Goal: Transaction & Acquisition: Download file/media

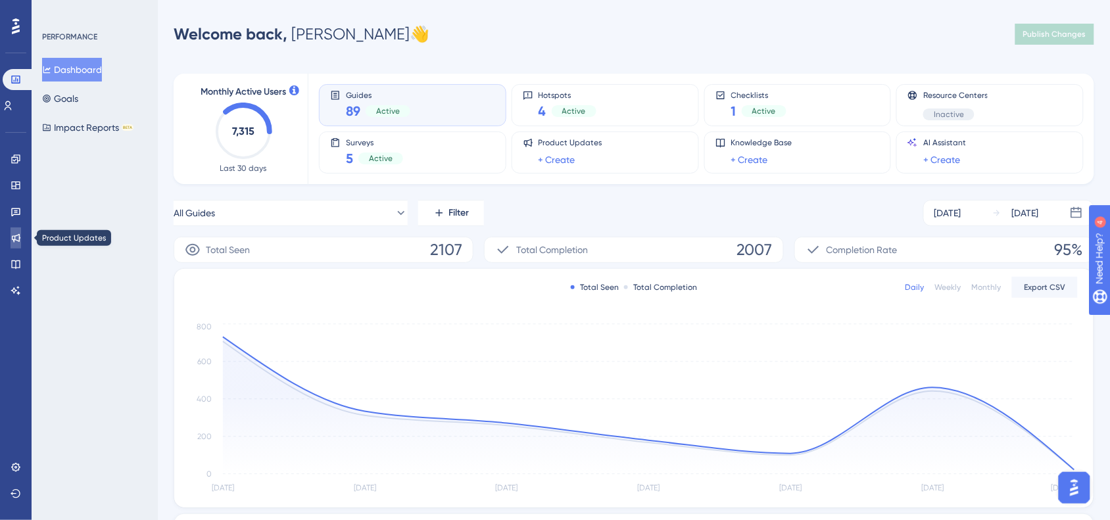
click at [15, 242] on icon at bounding box center [16, 238] width 11 height 11
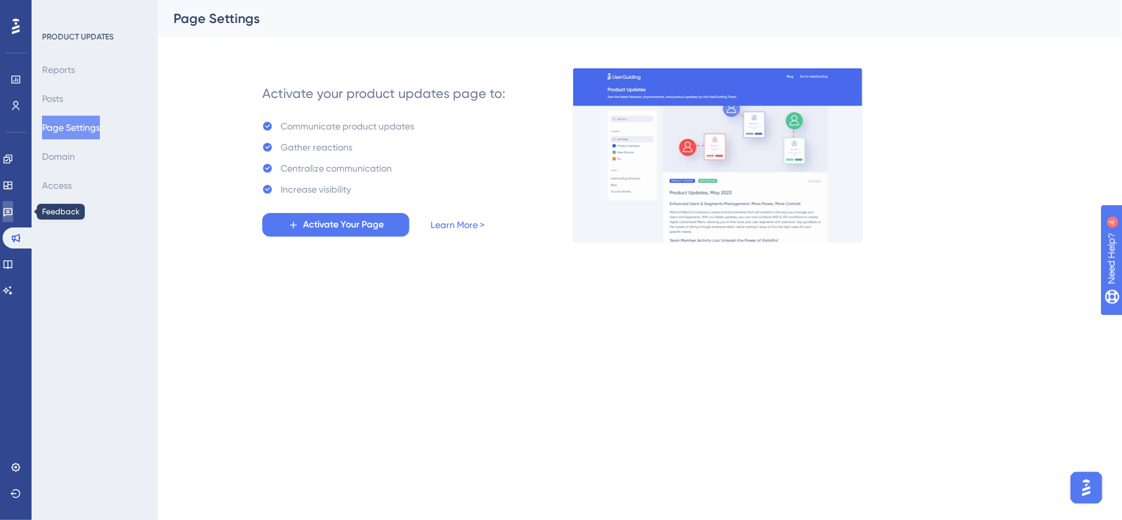
click at [12, 214] on icon at bounding box center [8, 211] width 11 height 11
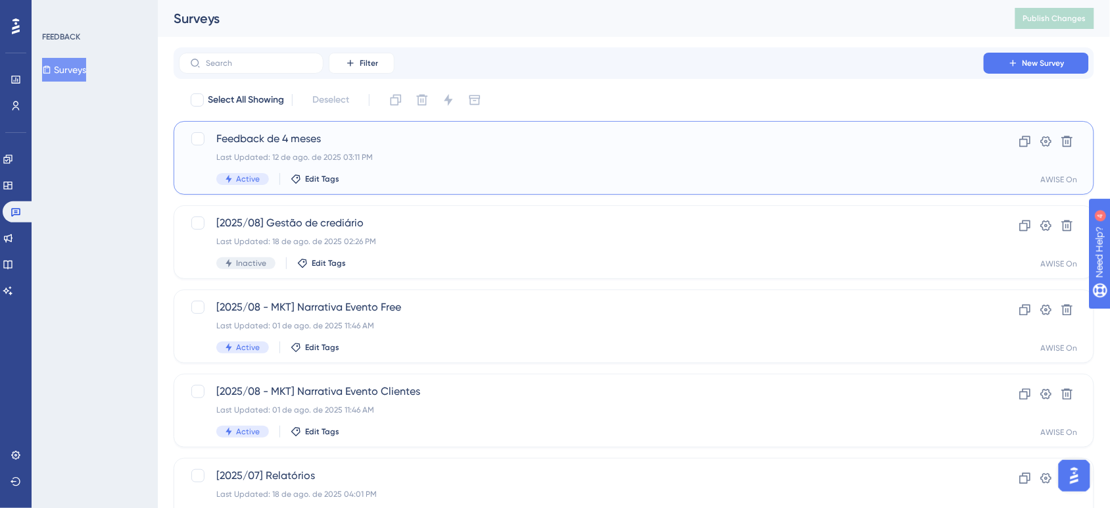
click at [403, 163] on div "Feedback de 4 meses Last Updated: [DATE] 03:11 PM Active Edit Tags" at bounding box center [581, 158] width 730 height 54
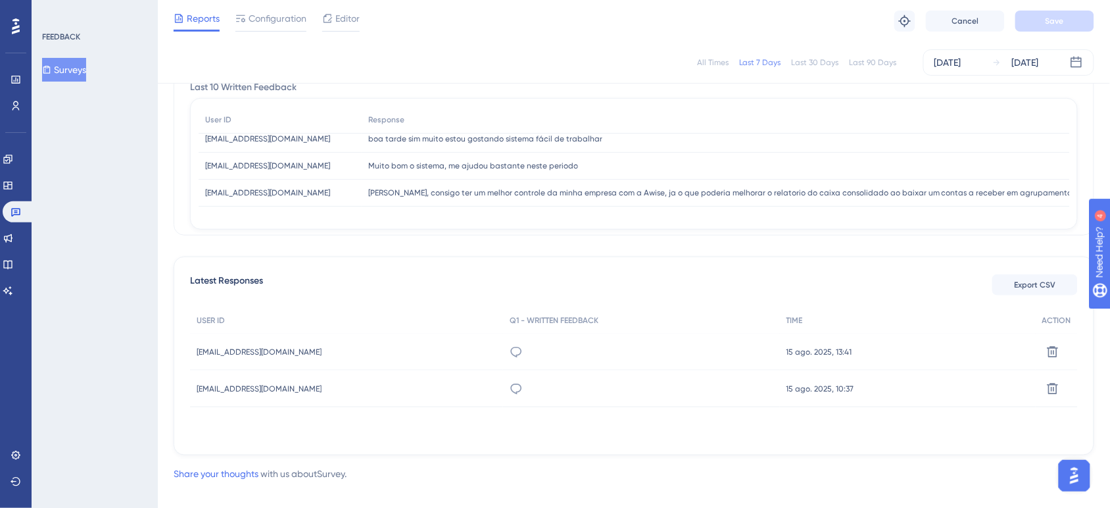
scroll to position [214, 0]
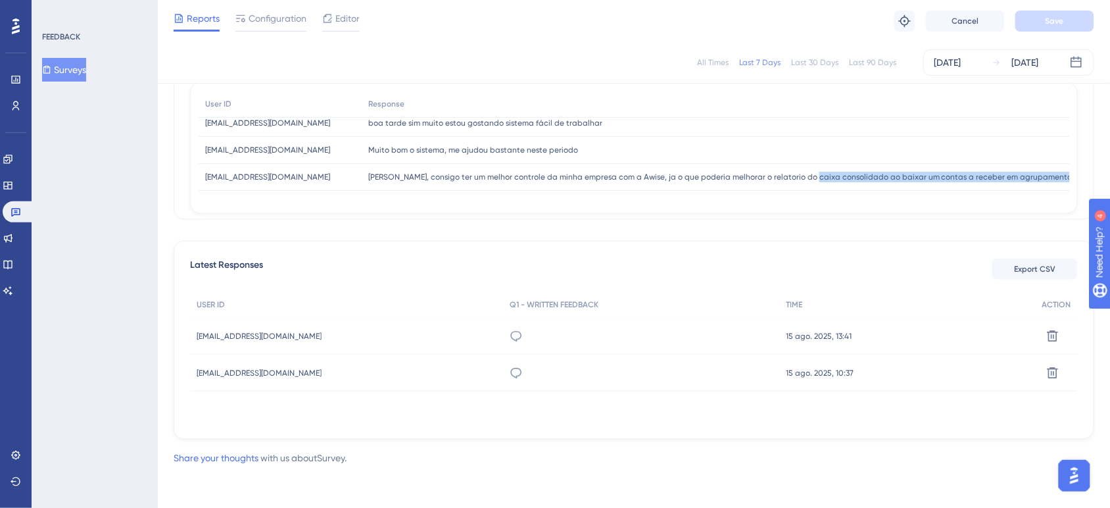
drag, startPoint x: 804, startPoint y: 177, endPoint x: 1083, endPoint y: 176, distance: 278.7
click at [1083, 176] on div "Question Analytics Reset Survey Question 1 - Written Feedback Question ID: 8569…" at bounding box center [634, 95] width 920 height 250
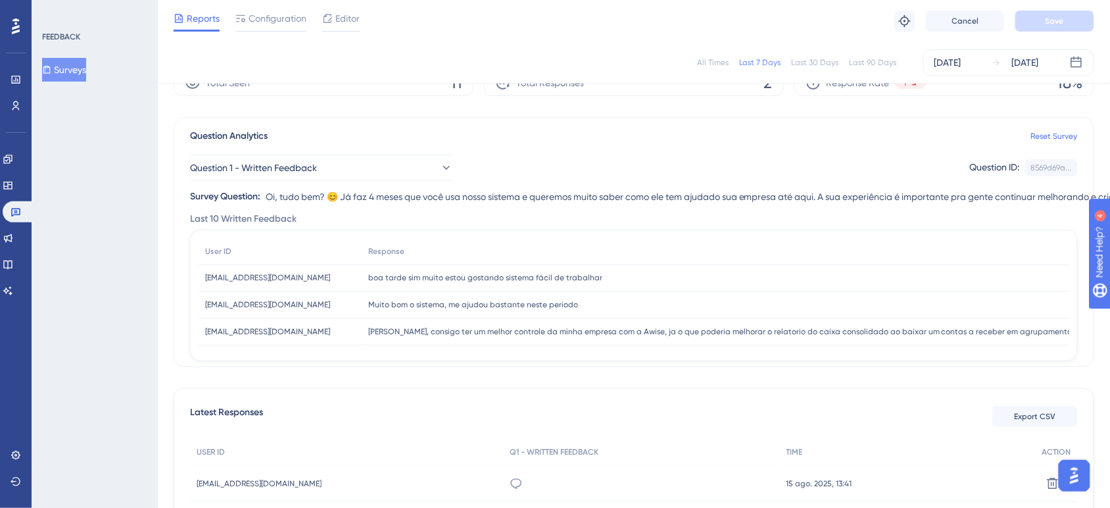
scroll to position [0, 0]
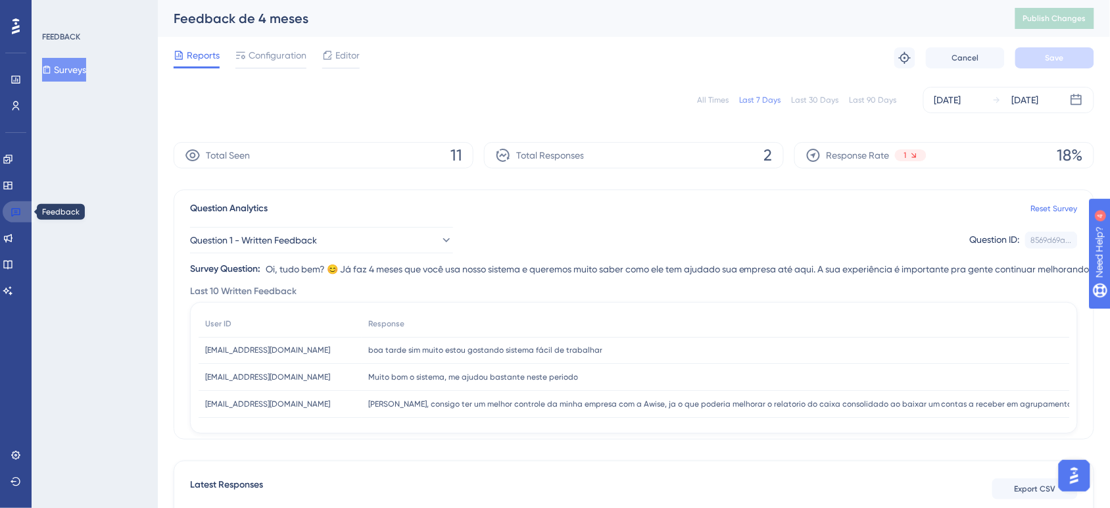
click at [16, 216] on icon at bounding box center [16, 211] width 11 height 11
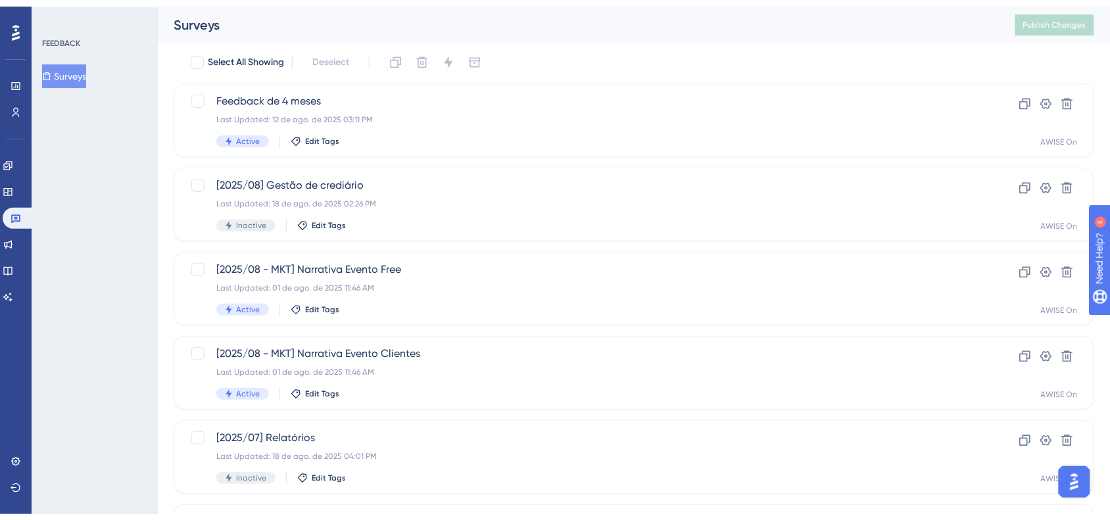
scroll to position [82, 0]
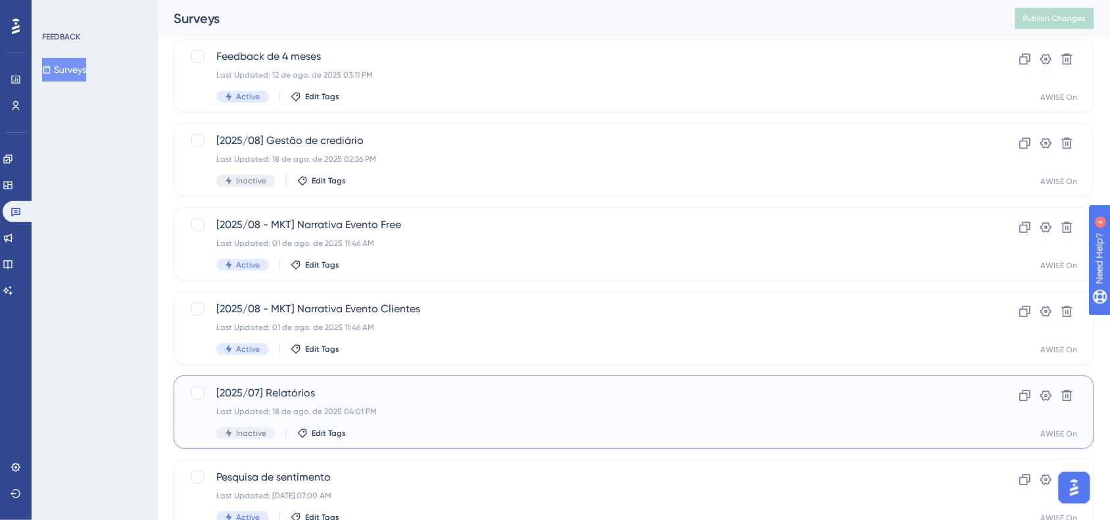
click at [343, 375] on div "[2025/07] Relatórios Last Updated: [DATE] 04:01 PM Inactive Edit Tags Clone Set…" at bounding box center [634, 412] width 920 height 74
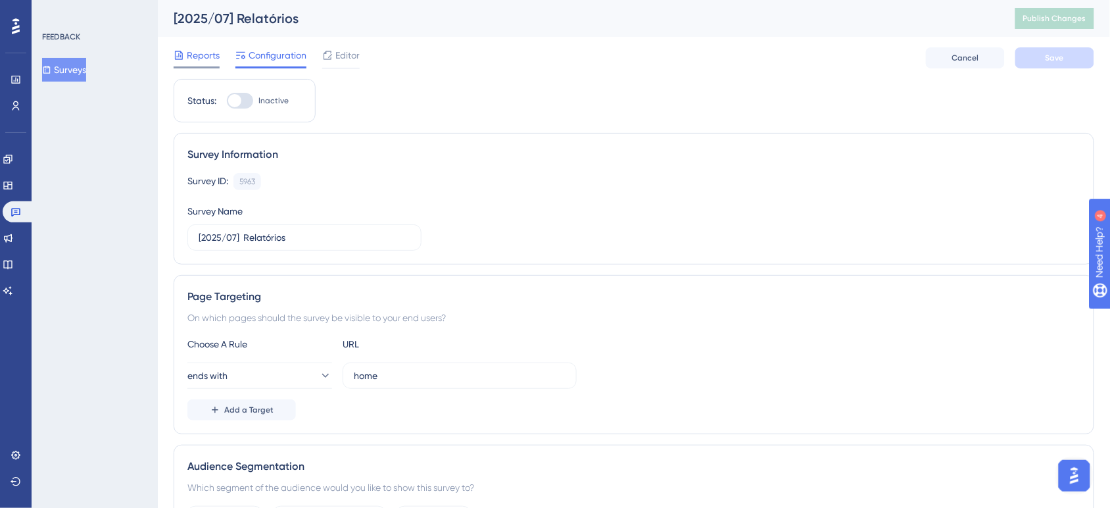
click at [191, 57] on span "Reports" at bounding box center [203, 55] width 33 height 16
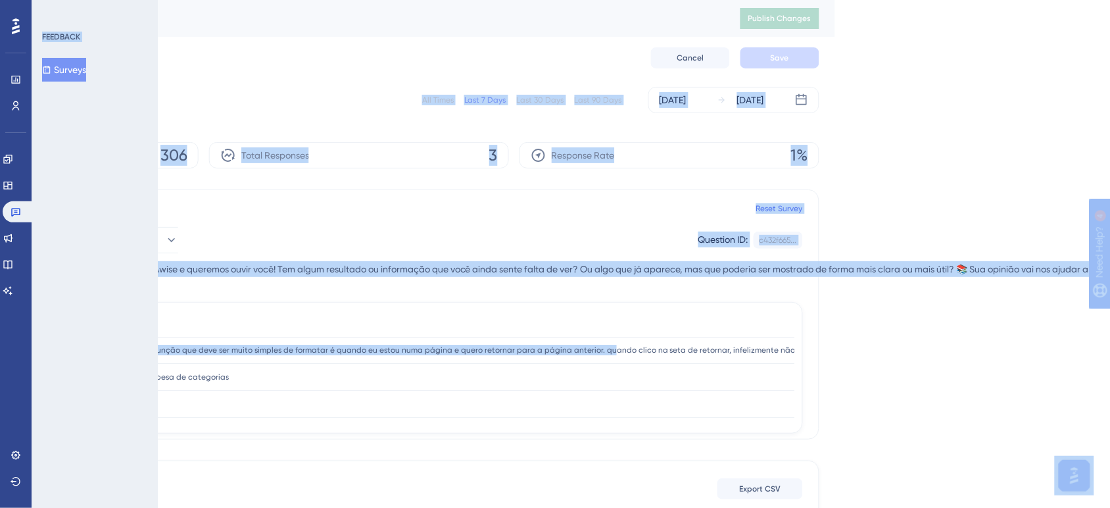
scroll to position [0, 486]
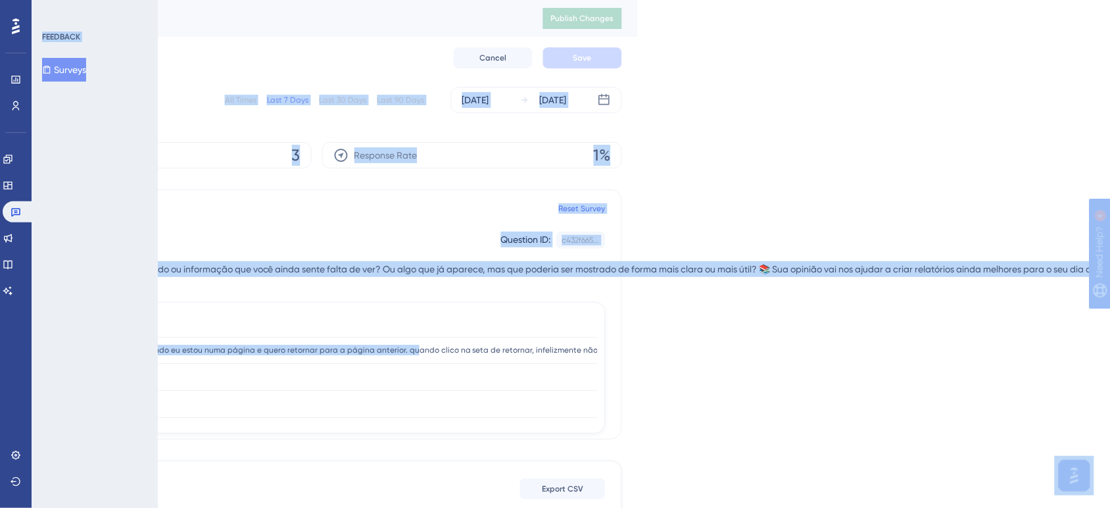
drag, startPoint x: 878, startPoint y: 348, endPoint x: 641, endPoint y: 365, distance: 237.2
click at [638, 0] on html "Performance Users Engagement Widgets Feedback Product Updates Knowledge Base AI…" at bounding box center [83, 0] width 1110 height 0
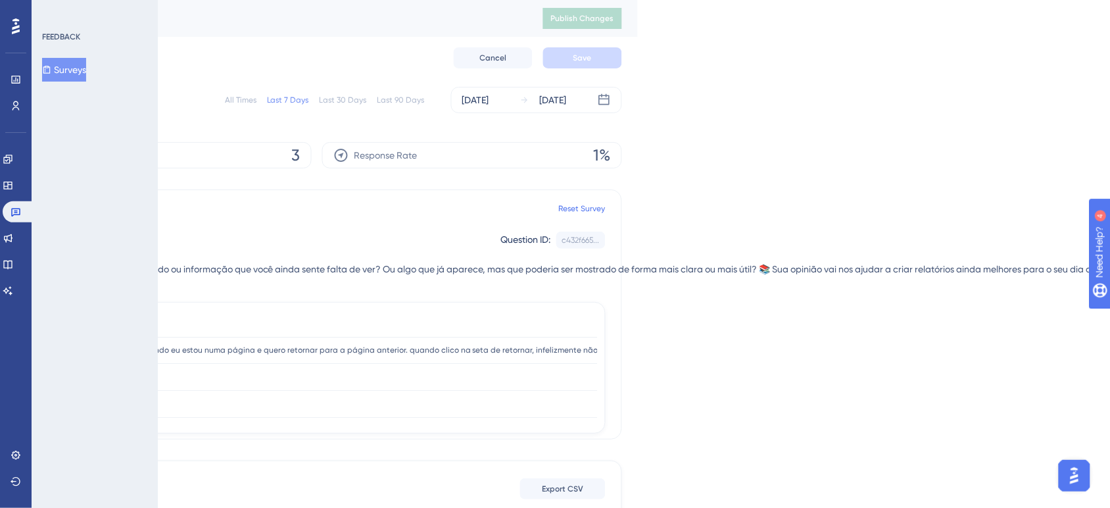
click at [597, 365] on div "Question Analytics Reset Survey Question 1 - Written Feedback Question ID: c432…" at bounding box center [162, 314] width 920 height 250
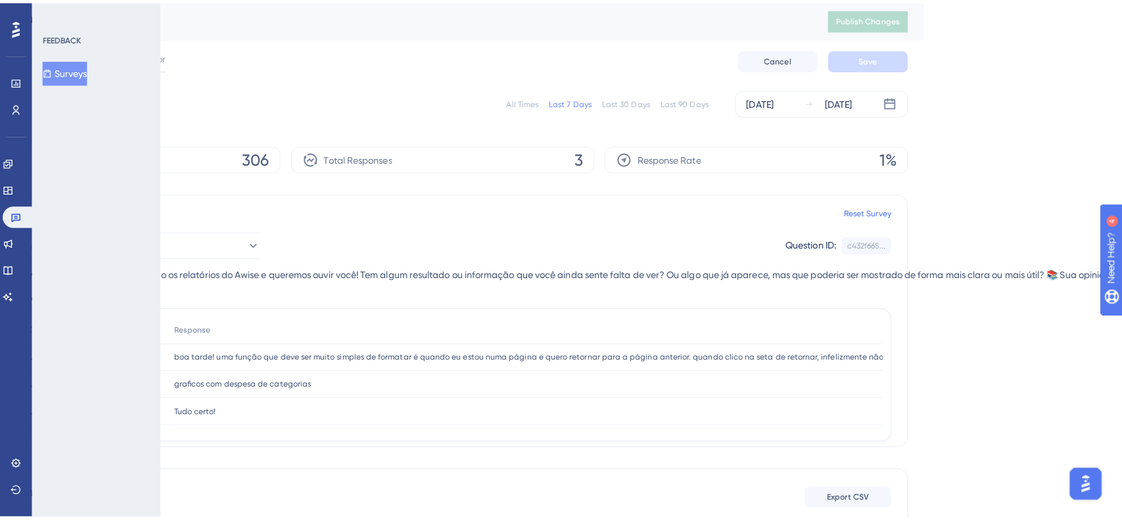
scroll to position [0, 0]
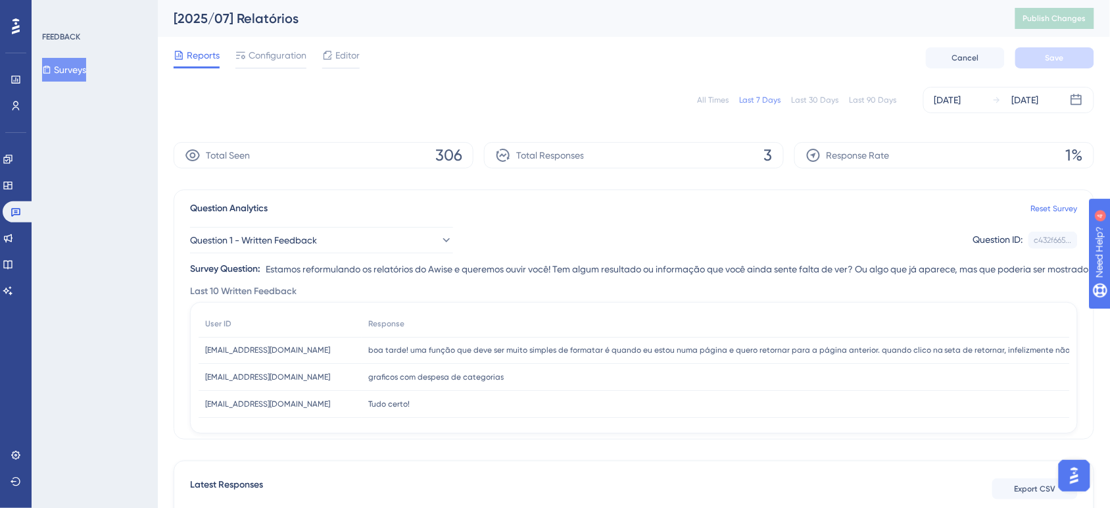
click at [715, 97] on div "All Times" at bounding box center [713, 100] width 32 height 11
click at [1020, 488] on span "Export CSV" at bounding box center [1034, 488] width 41 height 11
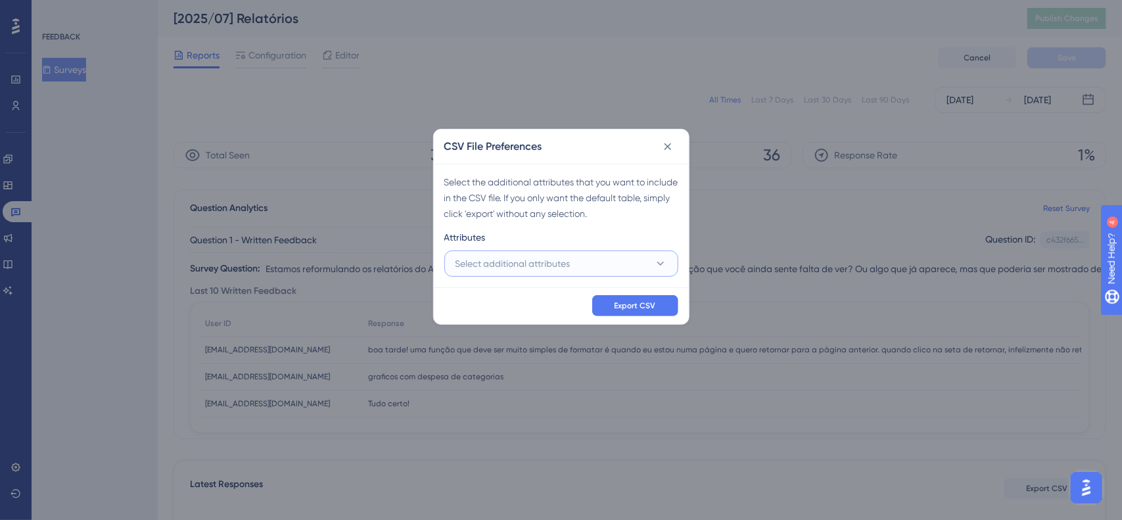
click at [554, 264] on span "Select additional attributes" at bounding box center [513, 264] width 115 height 16
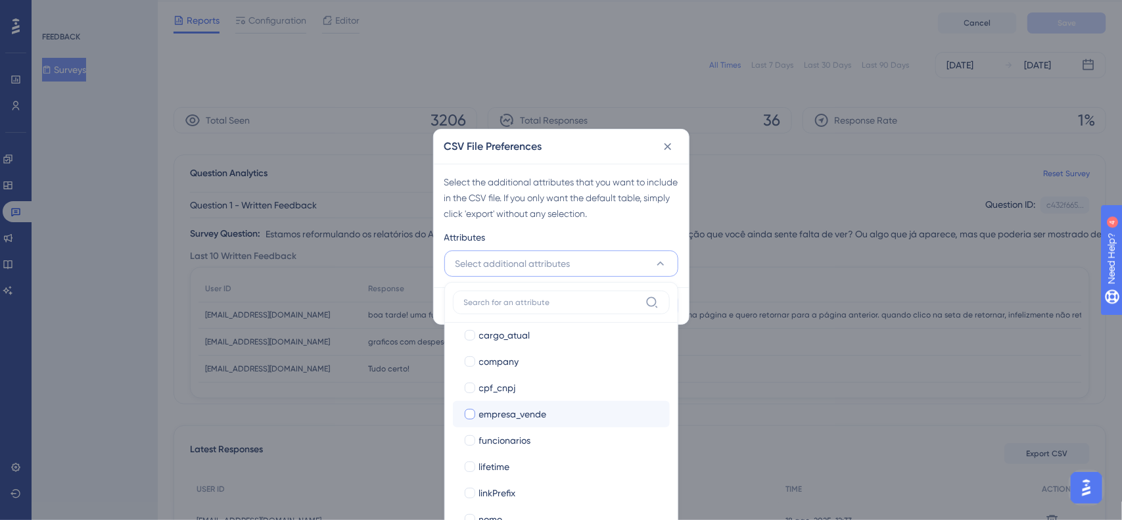
scroll to position [247, 0]
click at [540, 380] on div "cpf_cnpj" at bounding box center [569, 387] width 180 height 16
checkbox input "true"
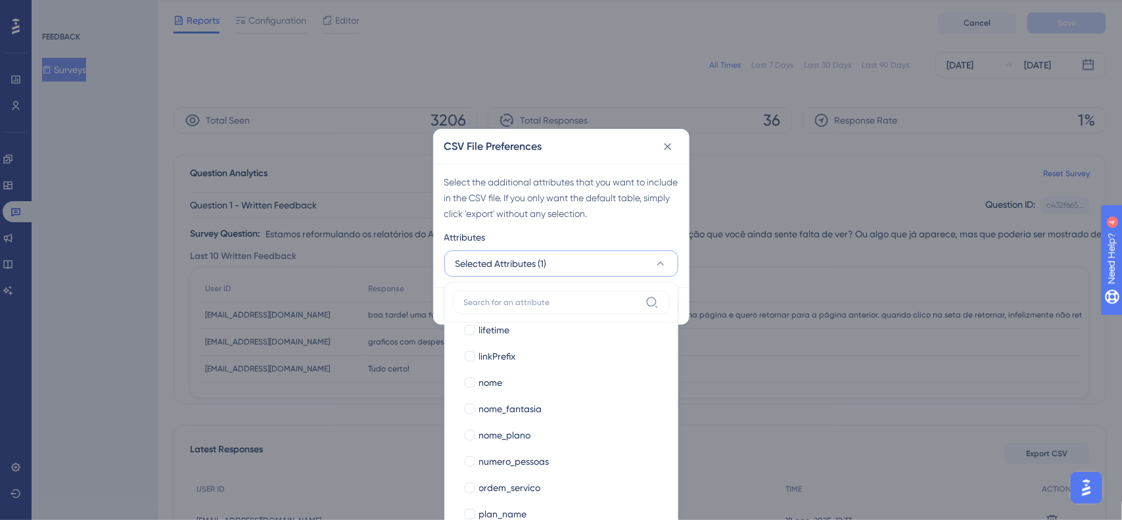
scroll to position [411, 0]
click at [559, 383] on div "nome_fantasia" at bounding box center [569, 380] width 180 height 16
checkbox input "true"
click at [550, 404] on div "nome_plano" at bounding box center [569, 406] width 180 height 16
checkbox input "true"
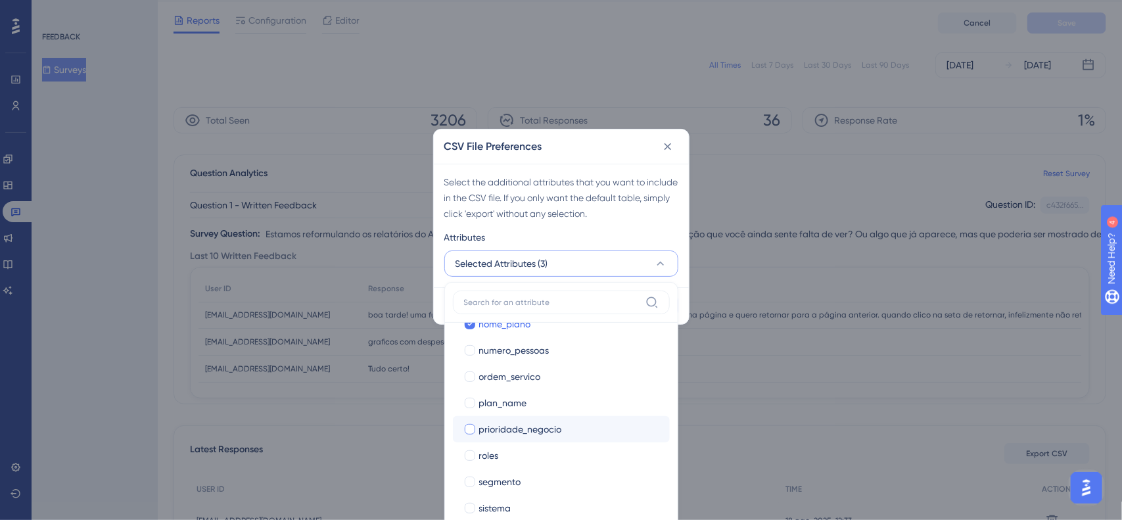
scroll to position [575, 0]
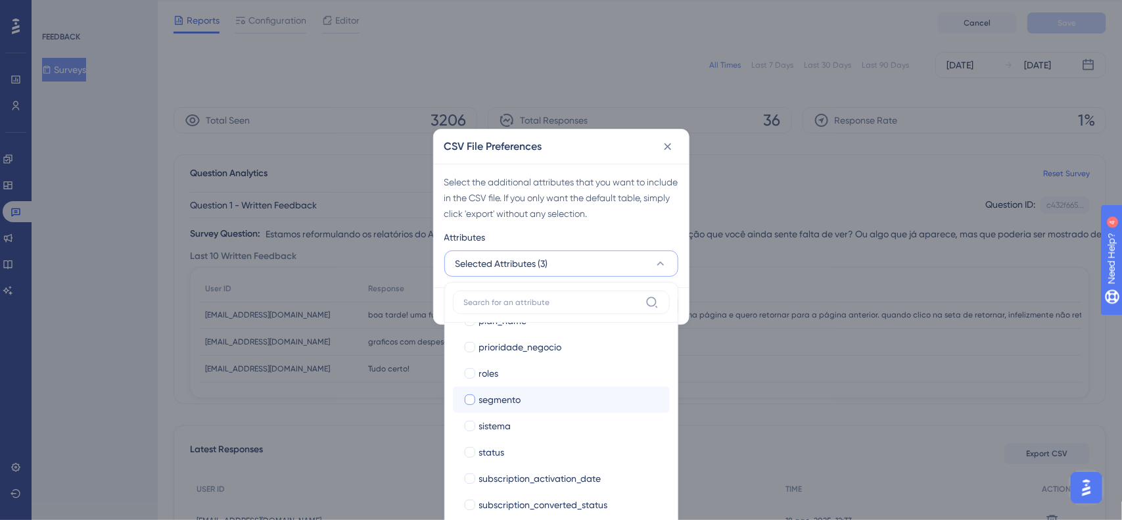
click at [557, 398] on div "segmento" at bounding box center [569, 400] width 180 height 16
checkbox input "true"
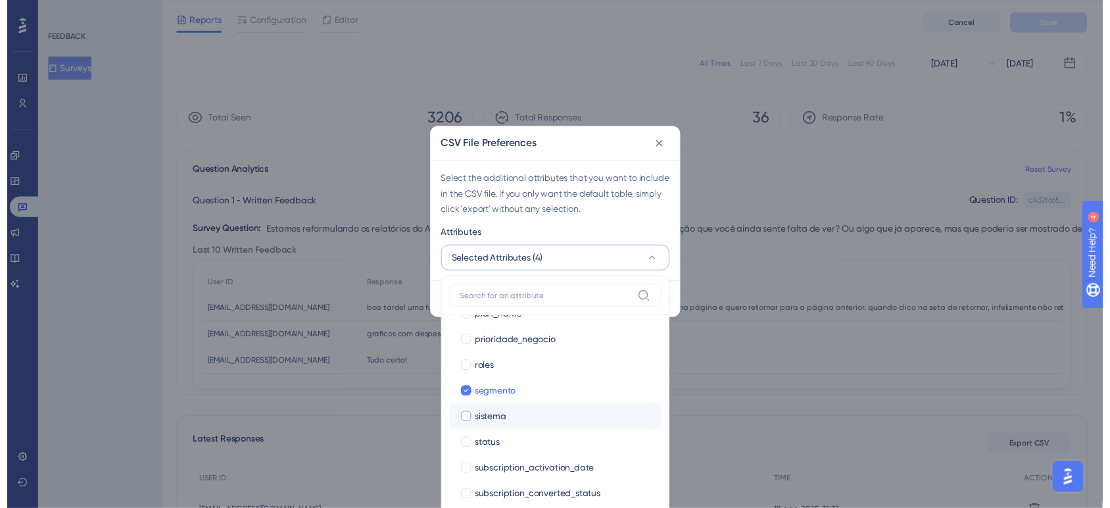
scroll to position [642, 0]
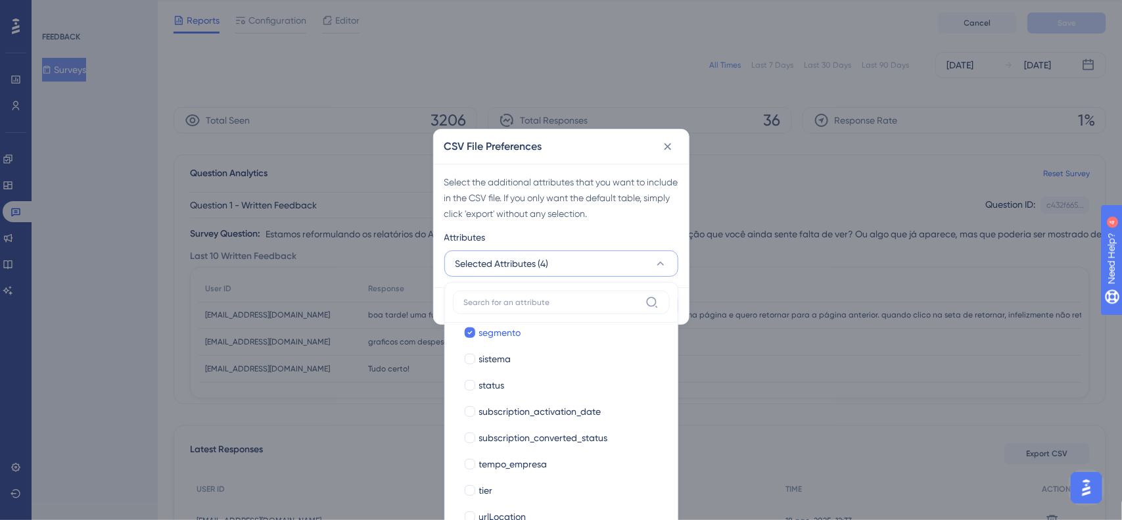
click at [657, 217] on div "Select the additional attributes that you want to include in the CSV file. If y…" at bounding box center [561, 197] width 234 height 47
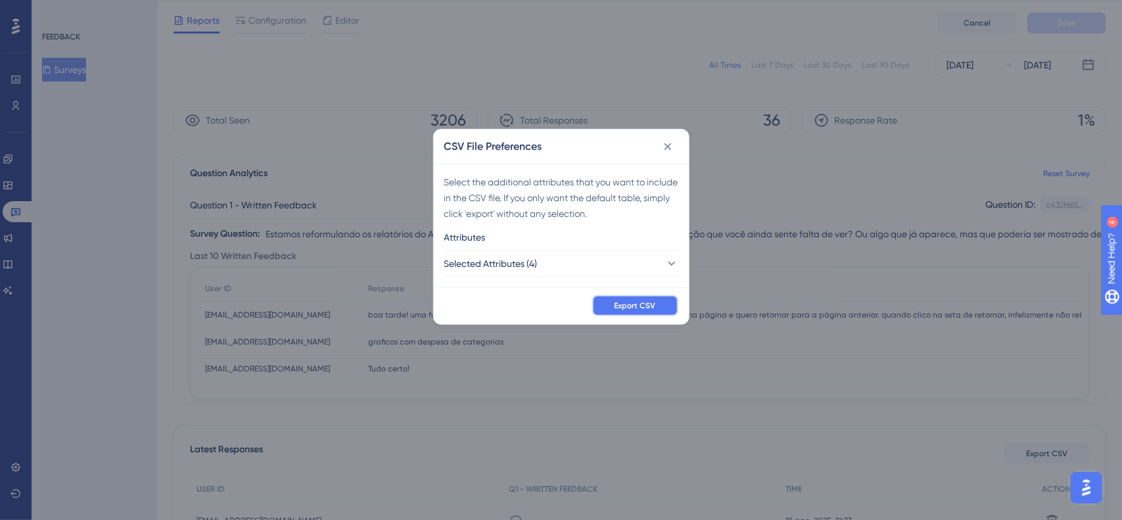
click at [644, 300] on span "Export CSV" at bounding box center [635, 305] width 41 height 11
